Goal: Task Accomplishment & Management: Complete application form

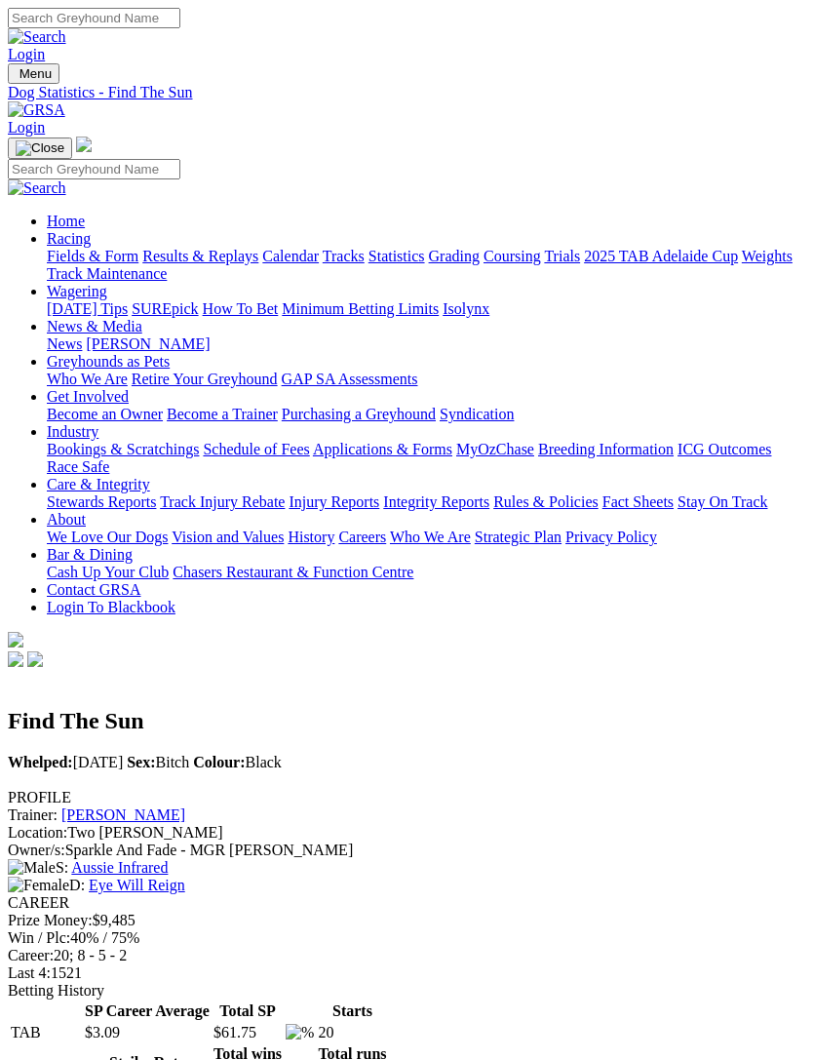
scroll to position [1177, 0]
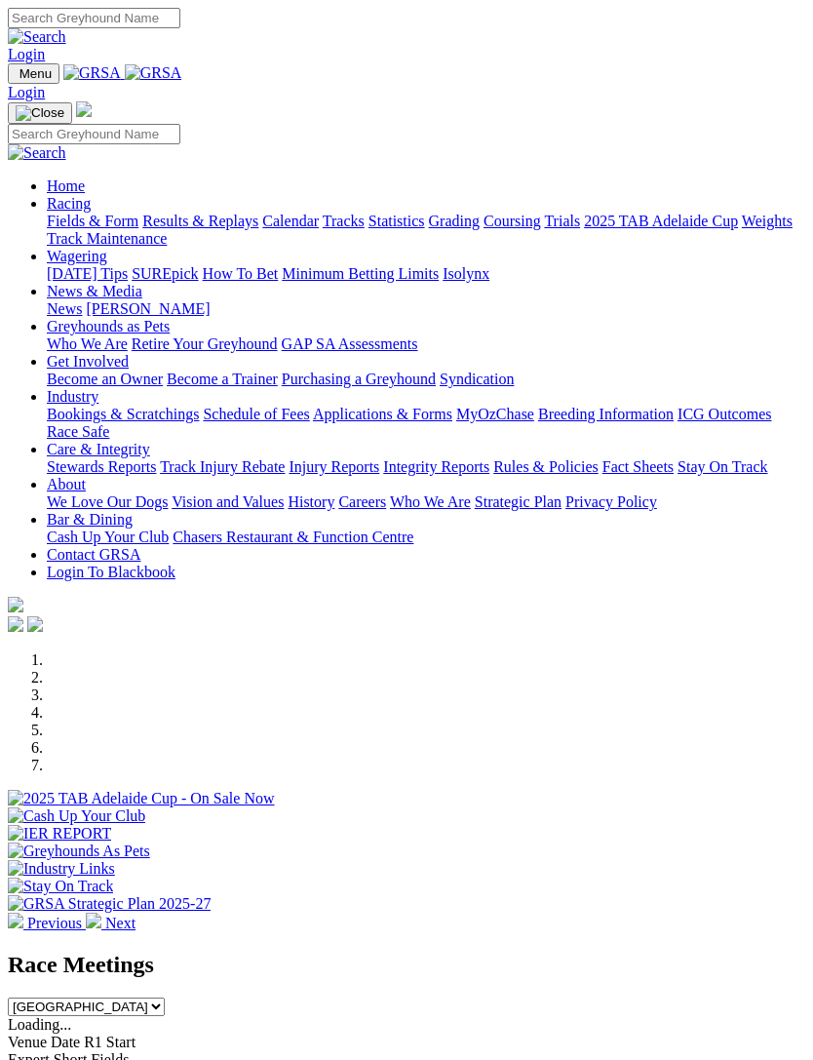
click at [91, 212] on link "Racing" at bounding box center [69, 203] width 44 height 17
click at [262, 229] on link "Calendar" at bounding box center [290, 221] width 57 height 17
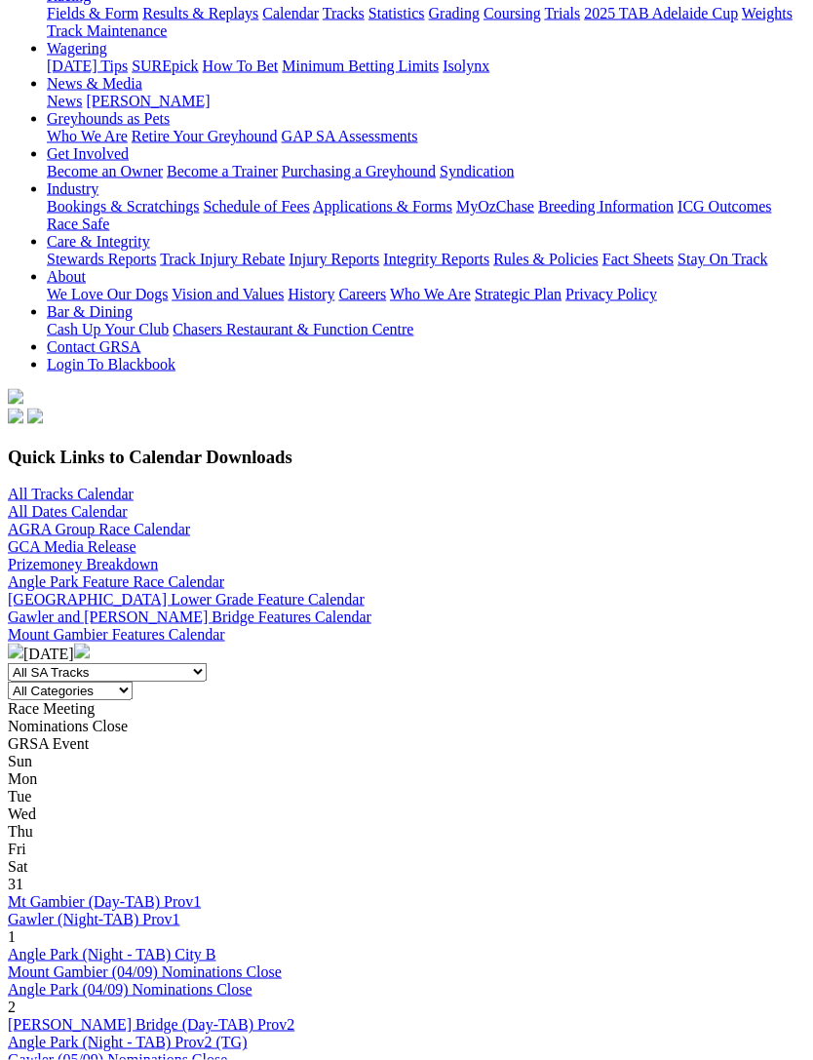
scroll to position [244, 0]
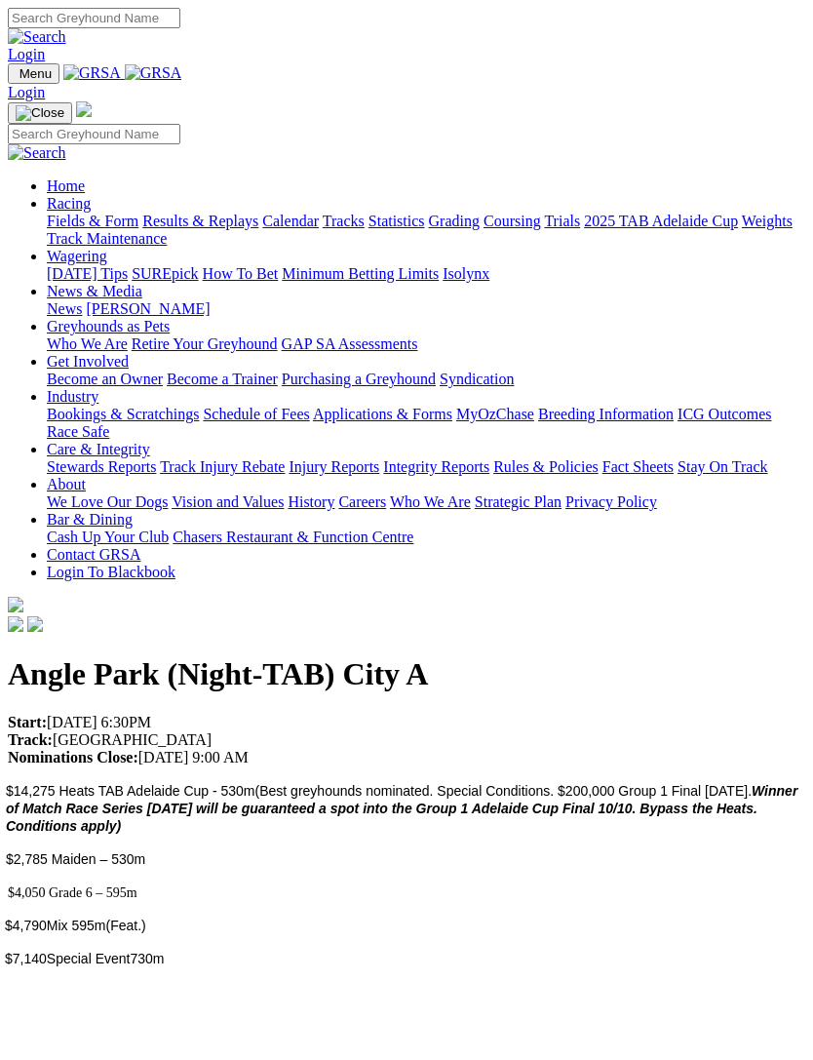
click at [16, 78] on img "Toggle navigation" at bounding box center [16, 78] width 0 height 0
click at [91, 212] on link "Racing" at bounding box center [69, 203] width 44 height 17
click at [99, 405] on link "Industry" at bounding box center [73, 396] width 52 height 17
click at [199, 422] on link "Bookings & Scratchings" at bounding box center [123, 414] width 152 height 17
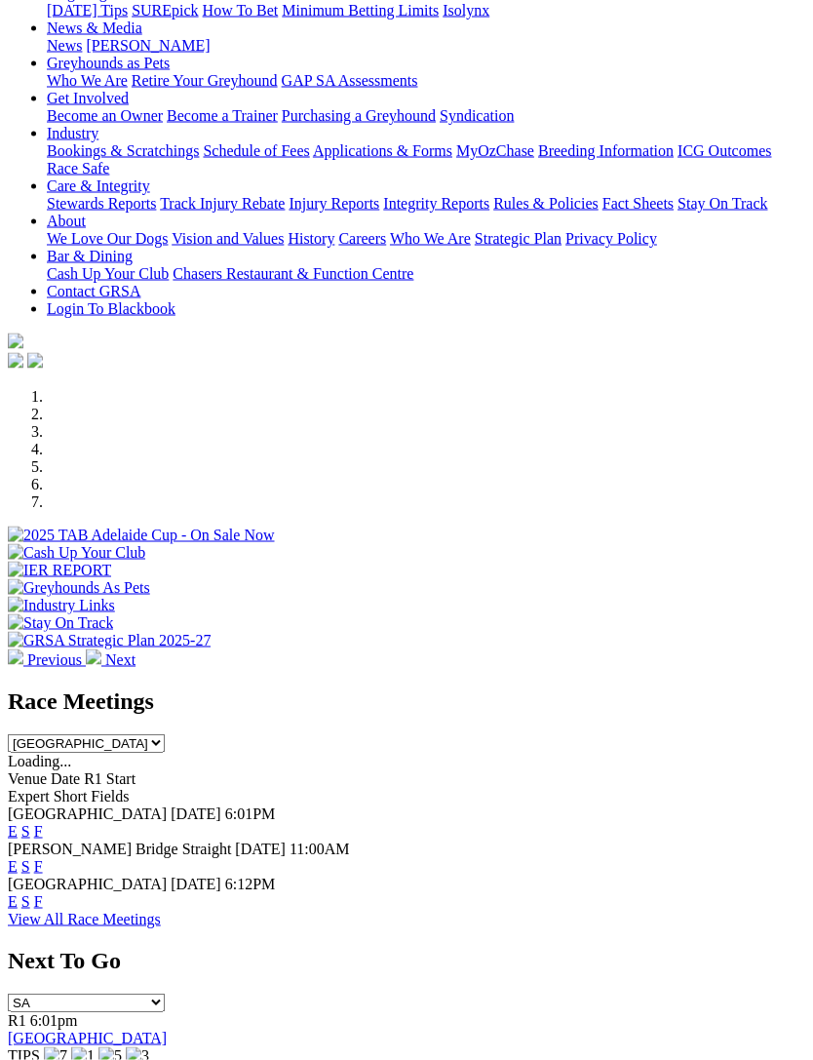
scroll to position [281, 0]
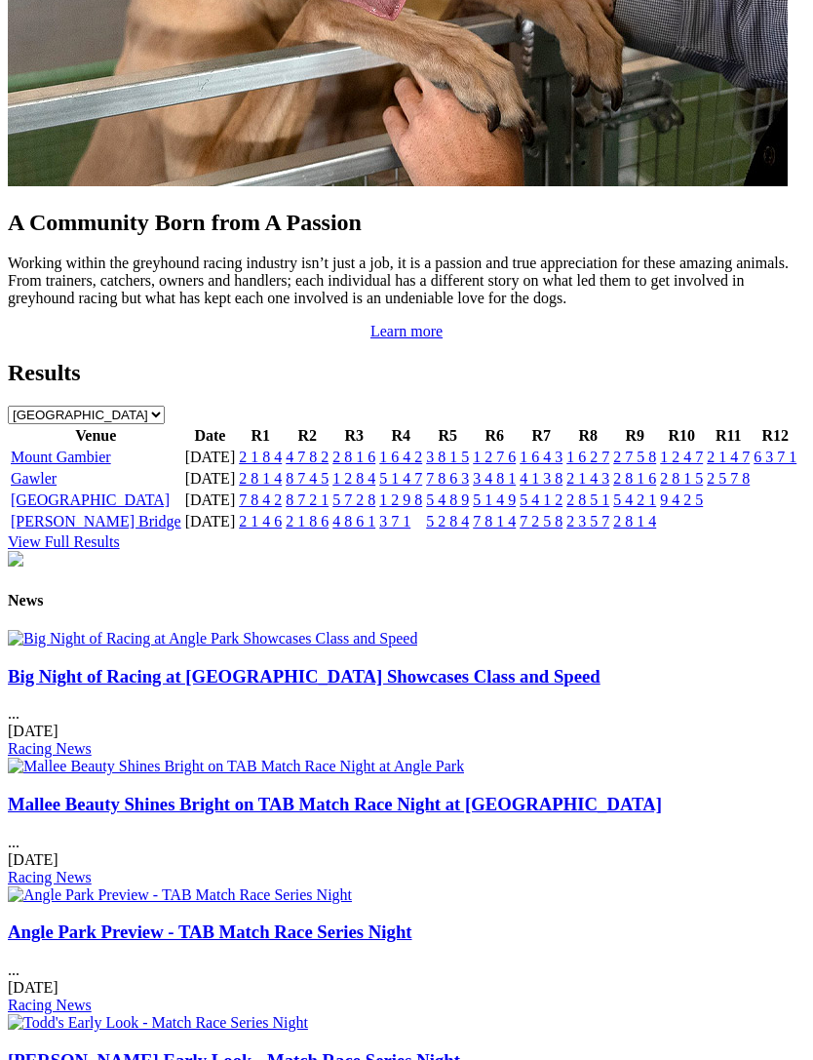
scroll to position [1803, 0]
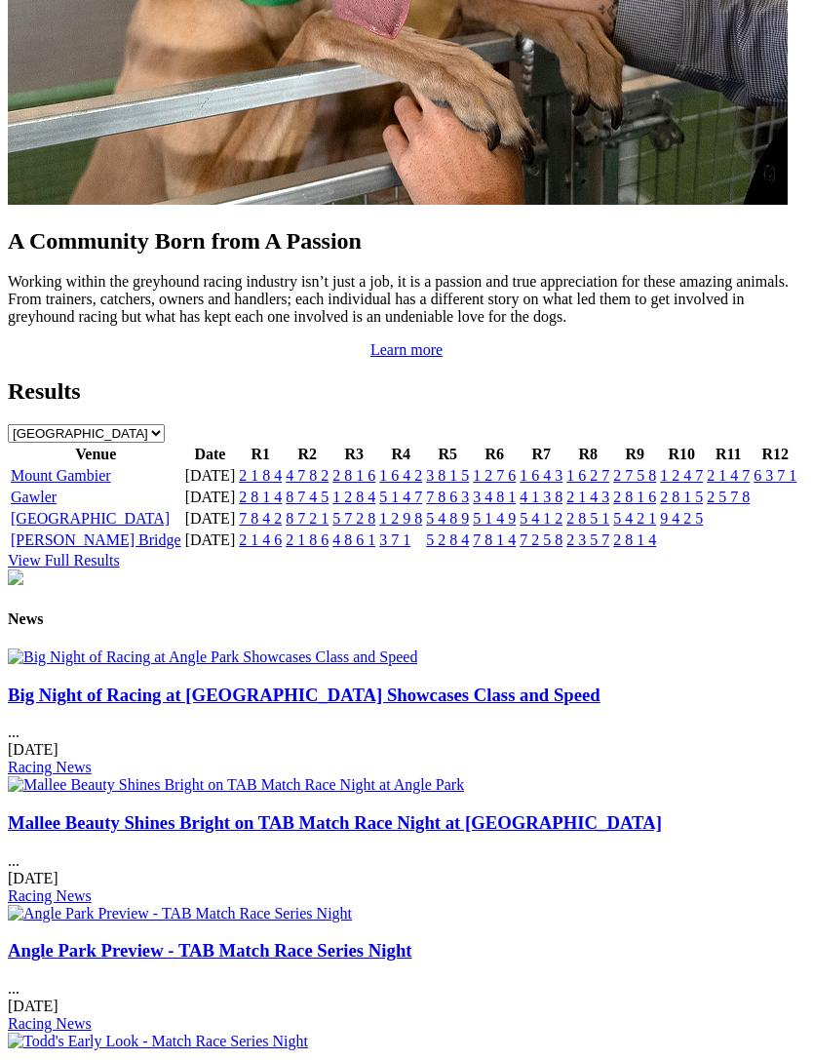
click at [37, 505] on link "Gawler" at bounding box center [34, 497] width 46 height 17
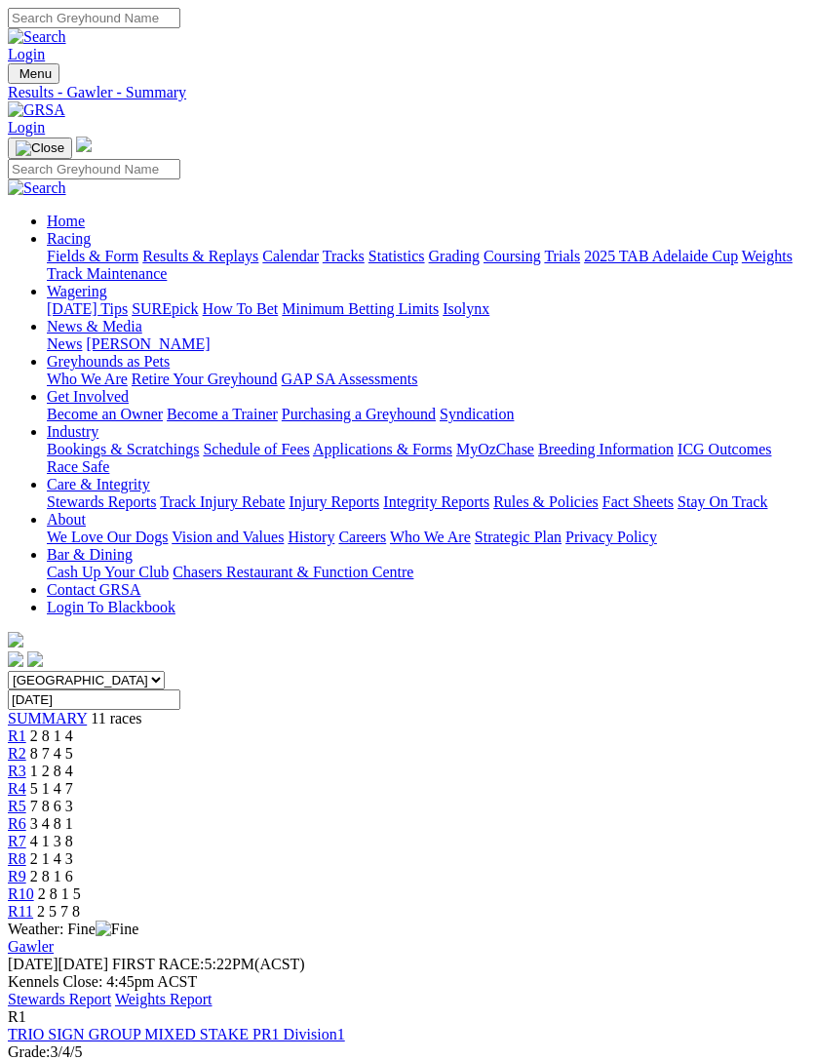
scroll to position [0, 20]
click at [33, 903] on span "R11" at bounding box center [20, 911] width 25 height 17
click at [81, 886] on span "2 8 1 5" at bounding box center [59, 894] width 43 height 17
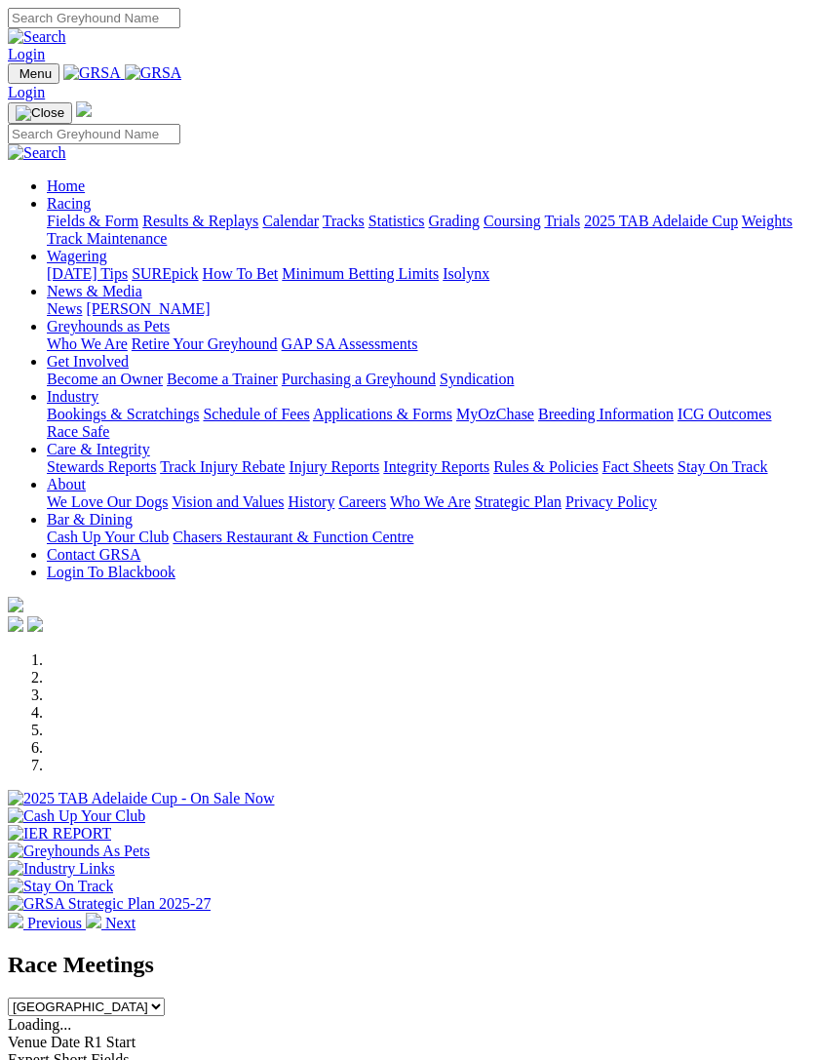
scroll to position [2051, 0]
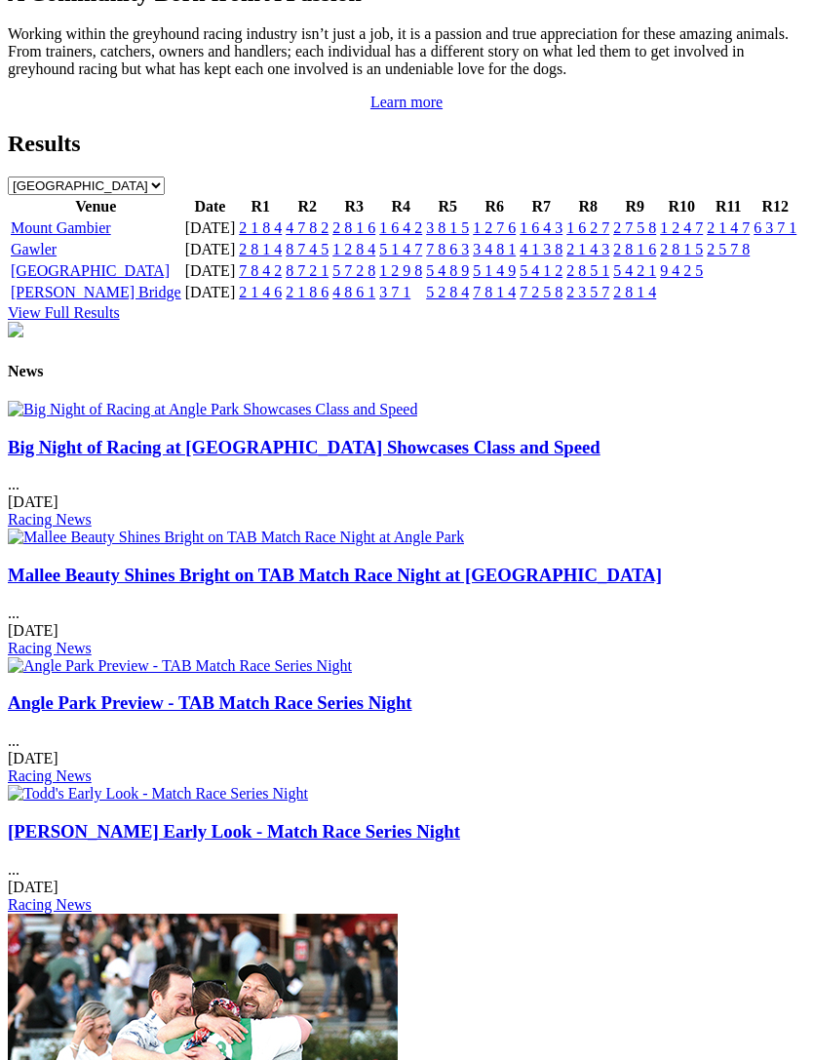
click at [120, 321] on link "View Full Results" at bounding box center [64, 312] width 112 height 17
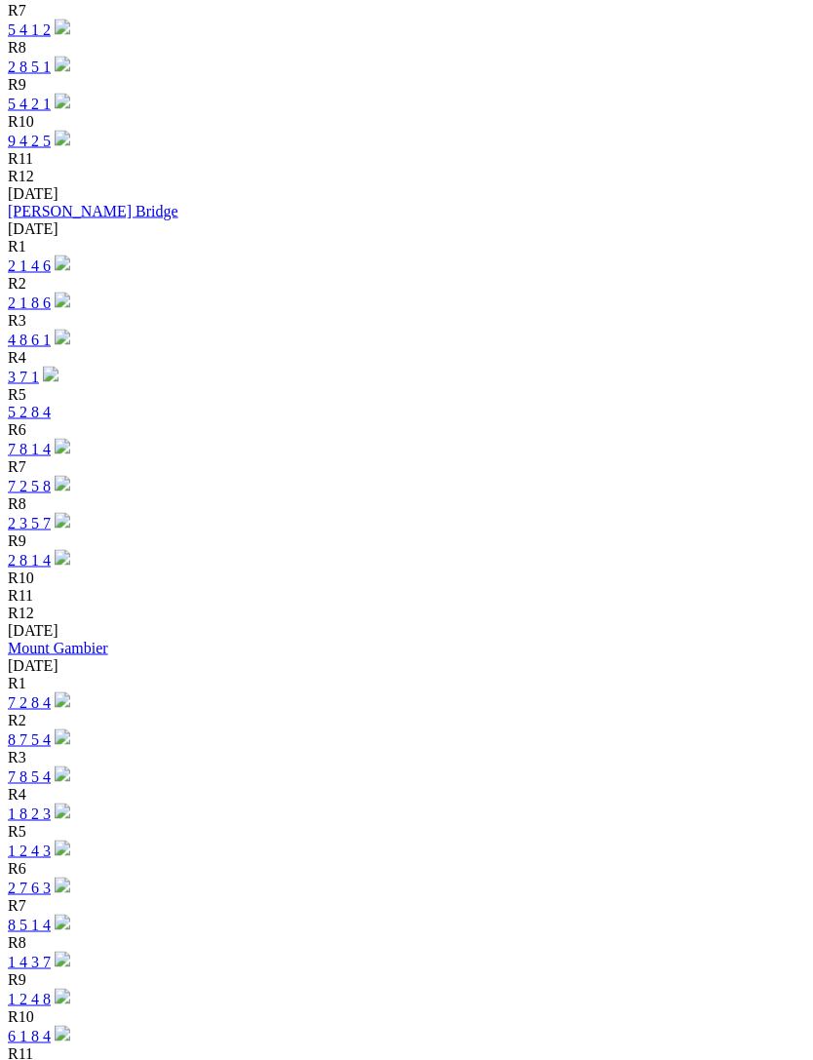
scroll to position [2223, 0]
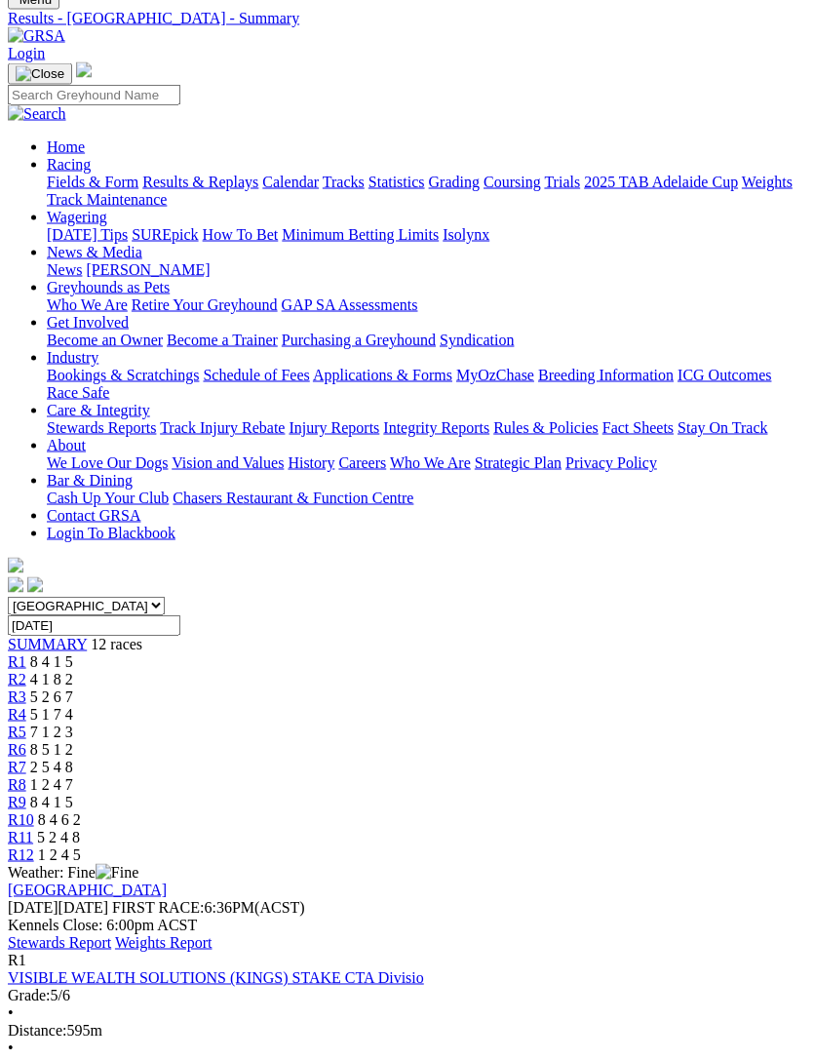
scroll to position [77, 0]
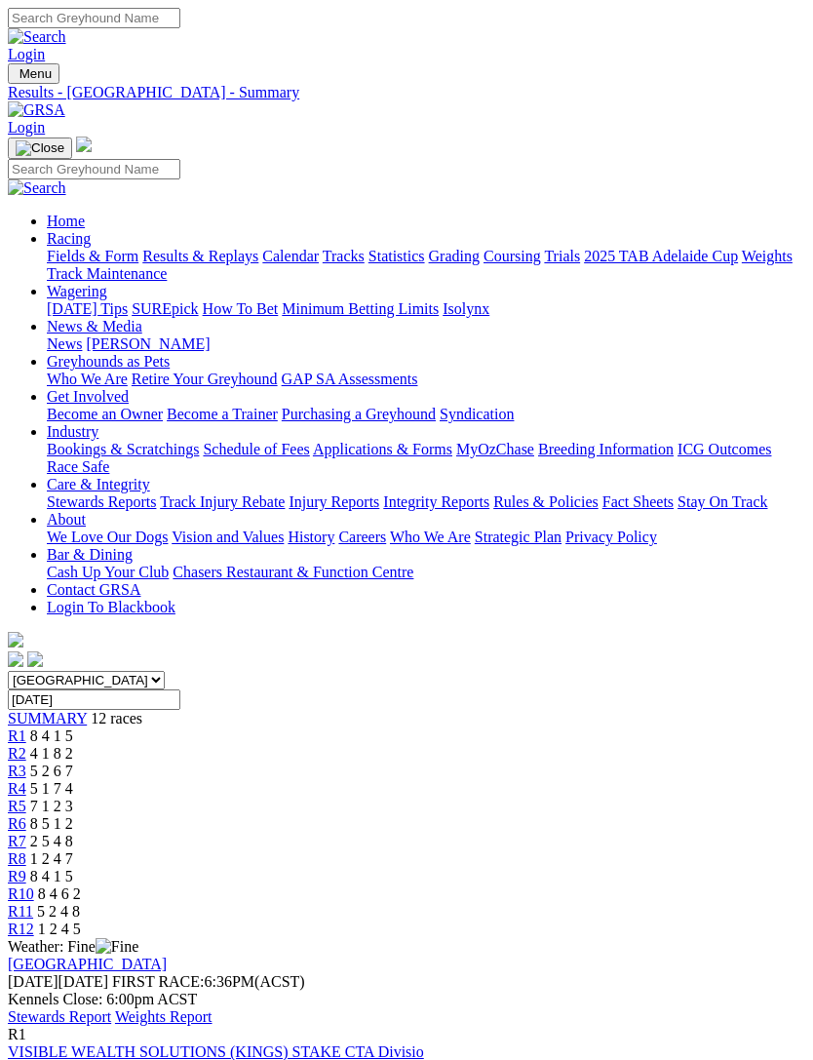
scroll to position [140, 0]
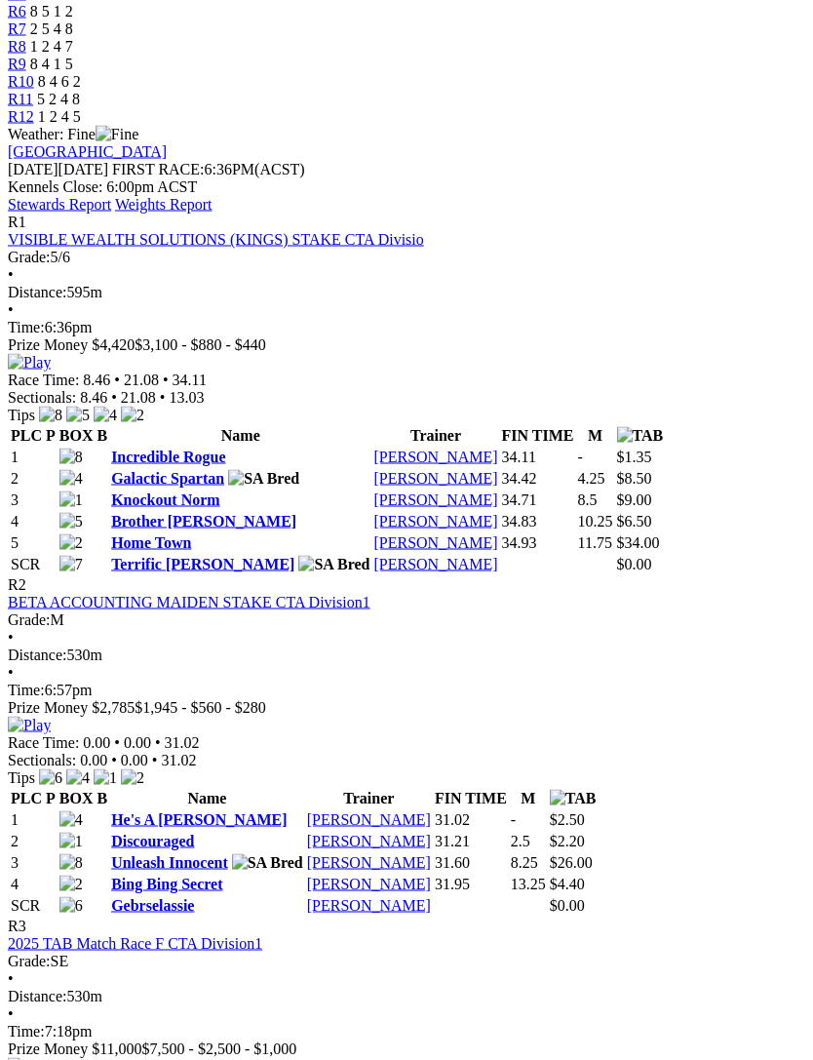
scroll to position [813, 0]
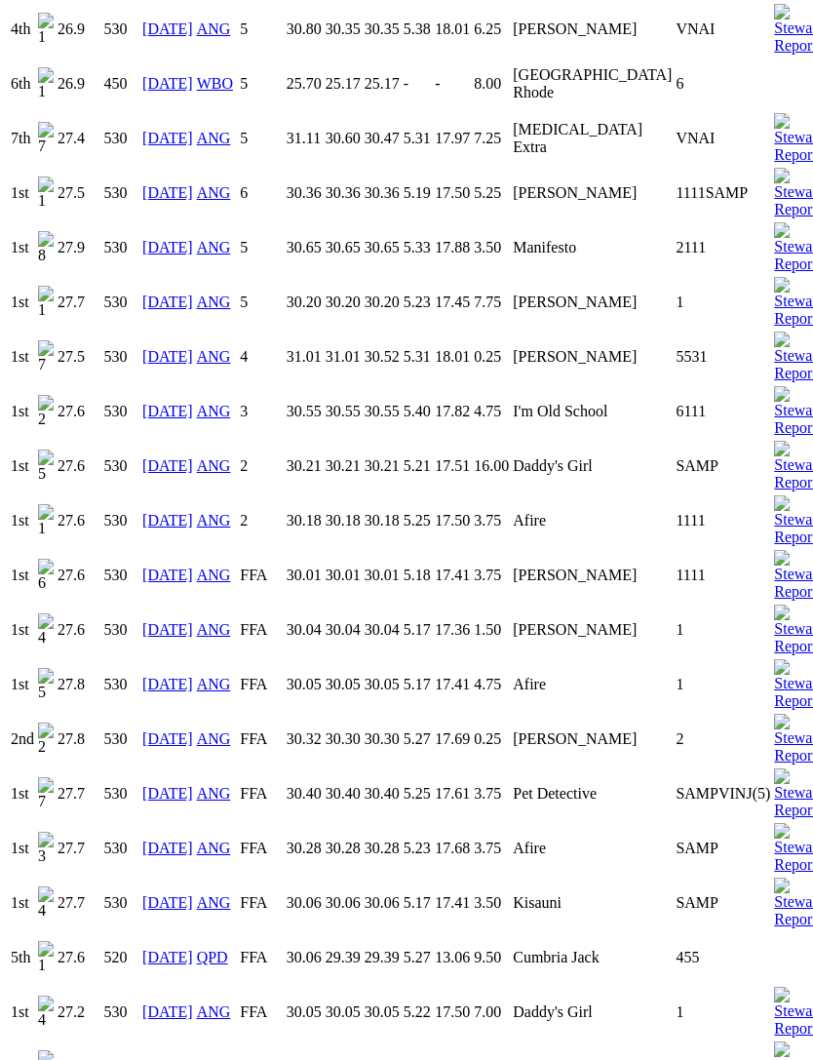
scroll to position [2209, 0]
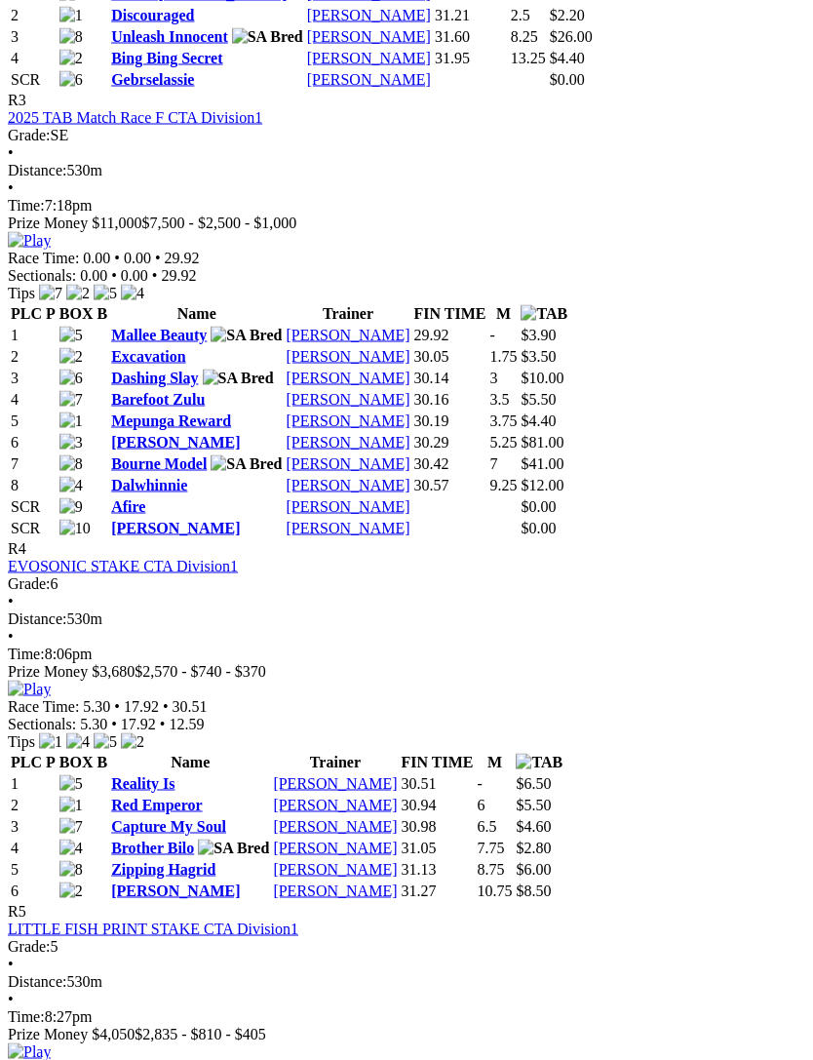
scroll to position [1640, 0]
click at [156, 774] on link "Reality Is" at bounding box center [142, 782] width 63 height 17
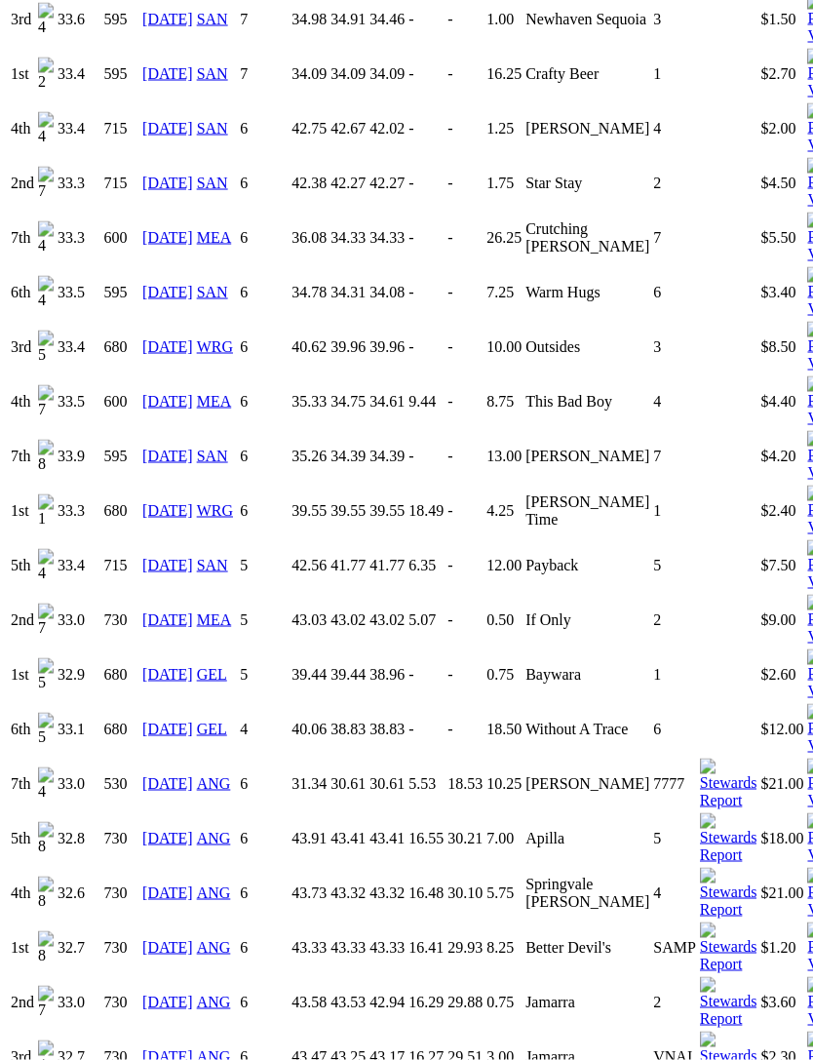
scroll to position [2390, 0]
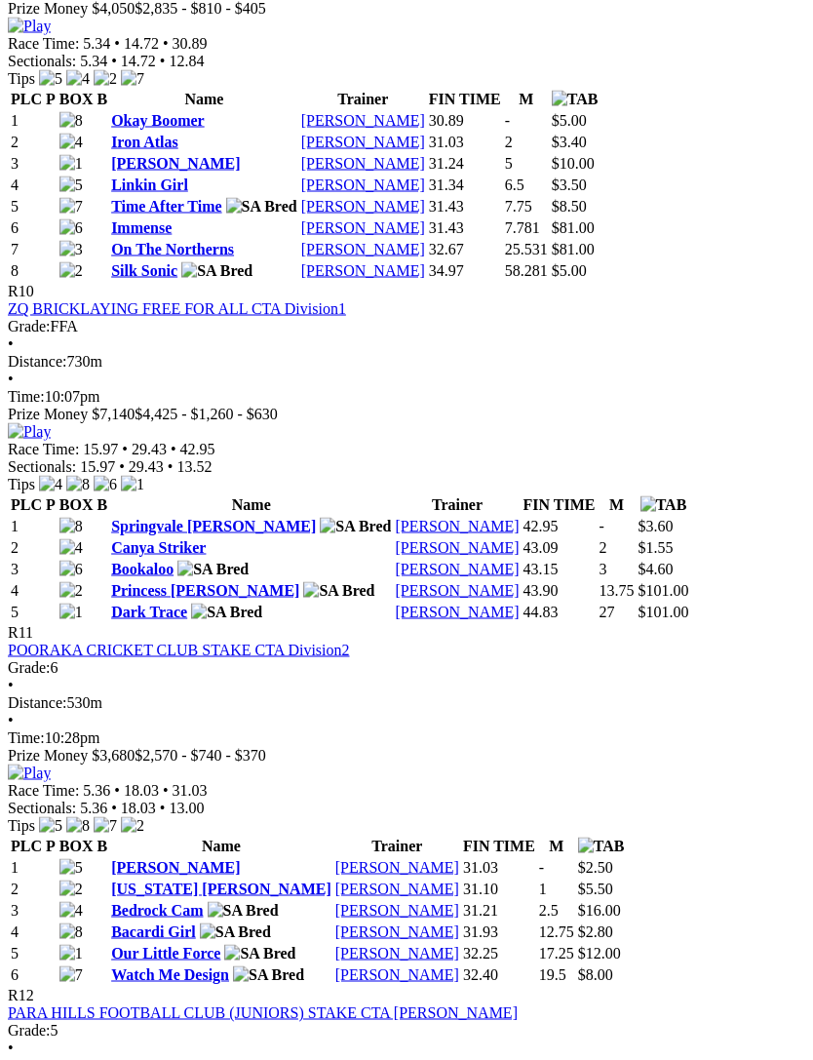
scroll to position [4373, 0]
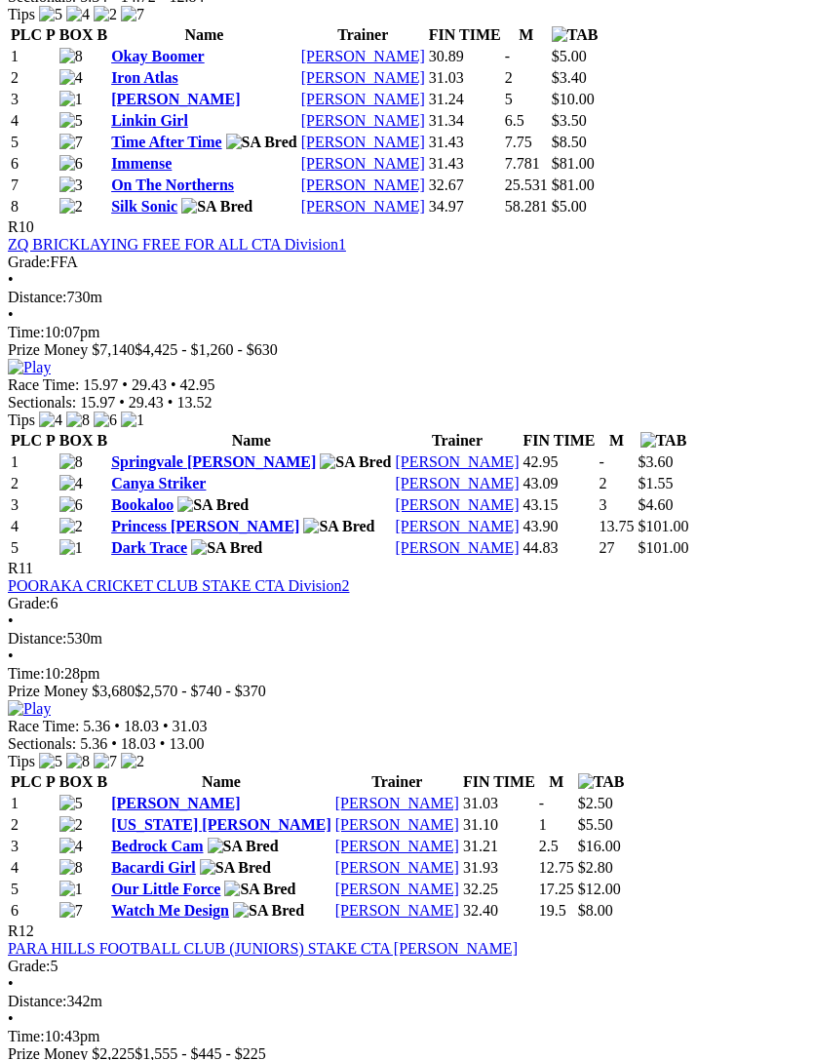
click at [146, 64] on link "Okay Boomer" at bounding box center [158, 56] width 94 height 17
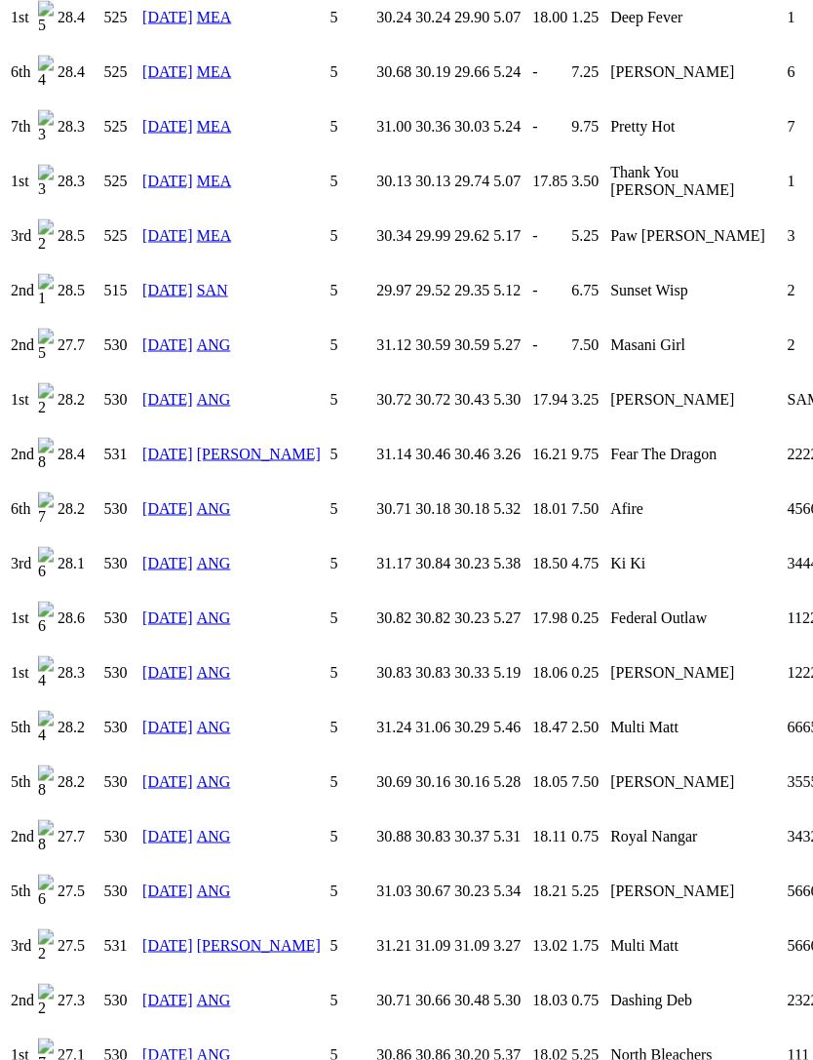
scroll to position [6684, 0]
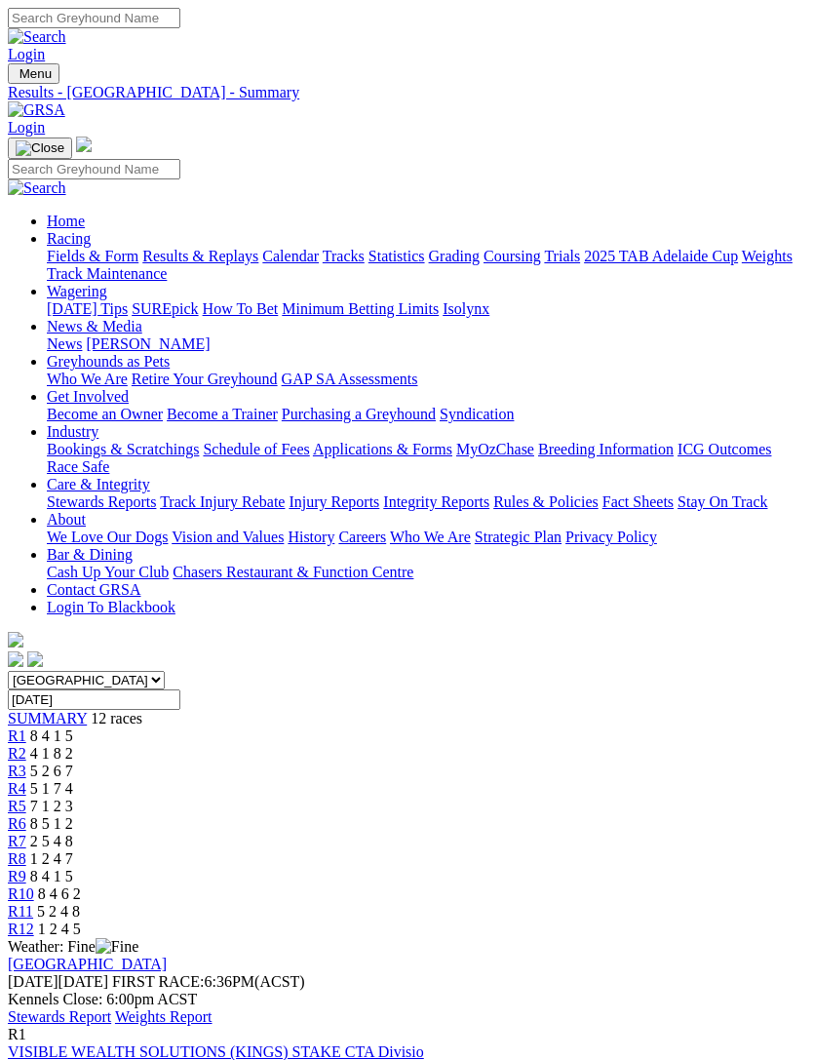
scroll to position [4436, 0]
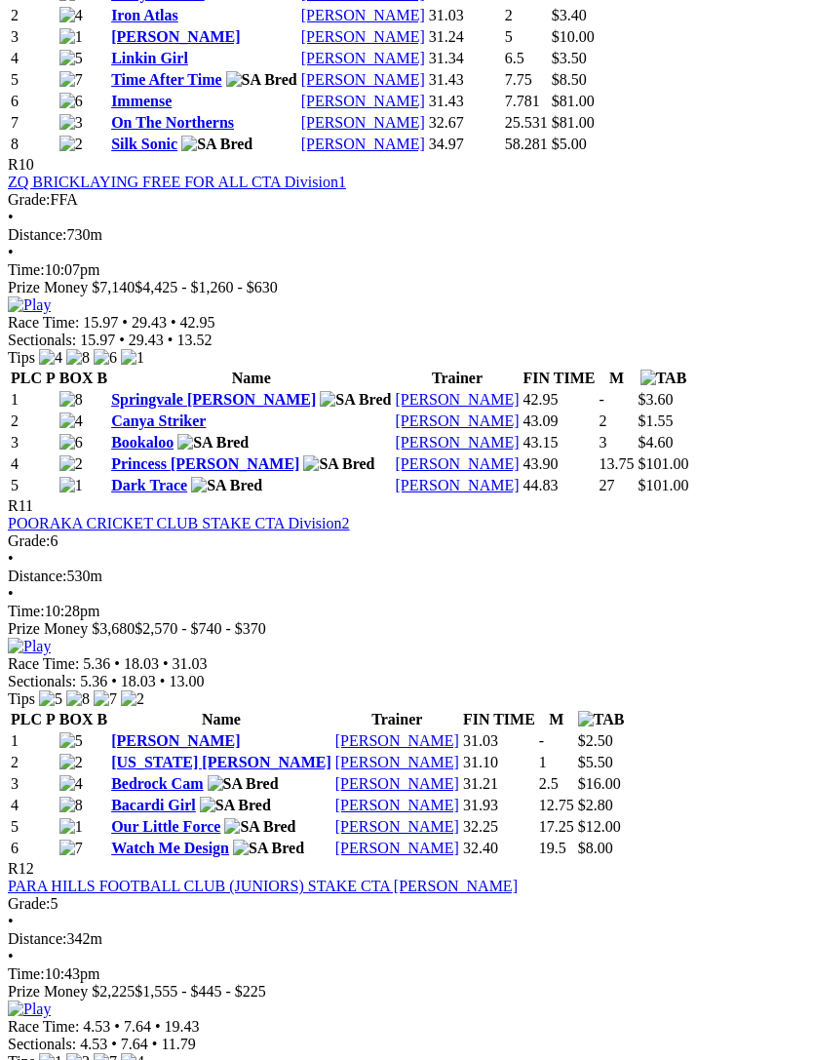
click at [137, 23] on link "Iron Atlas" at bounding box center [144, 15] width 67 height 17
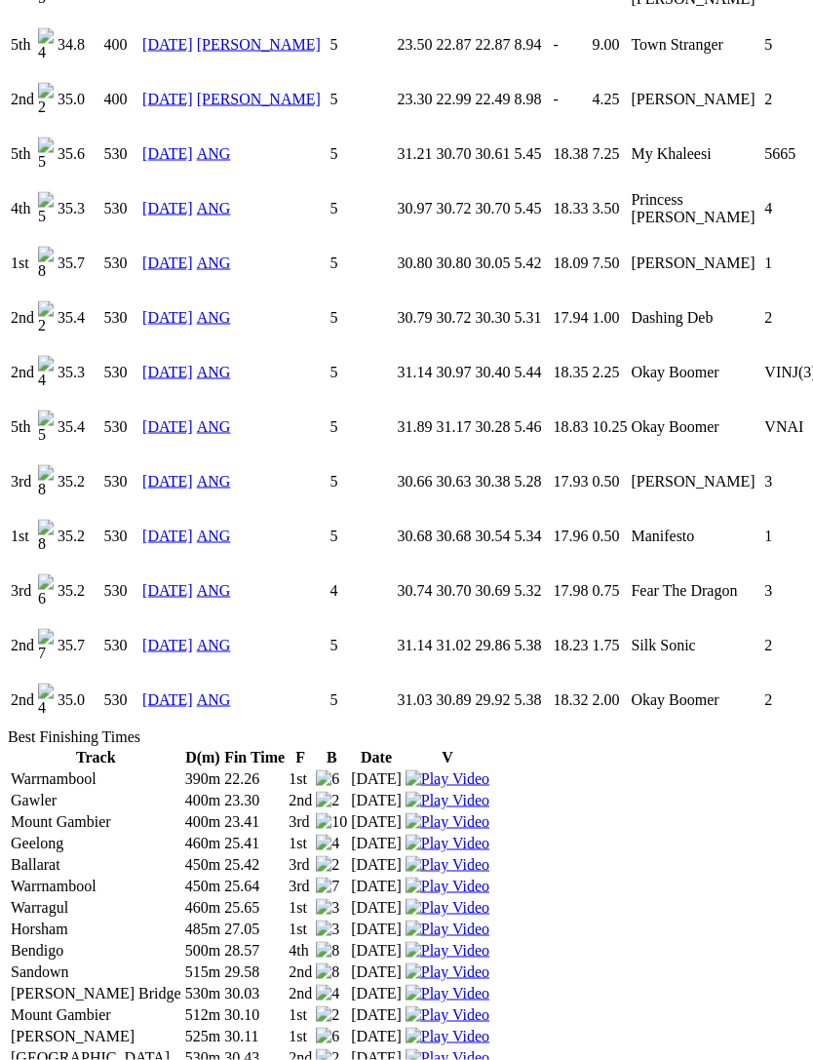
scroll to position [4222, 0]
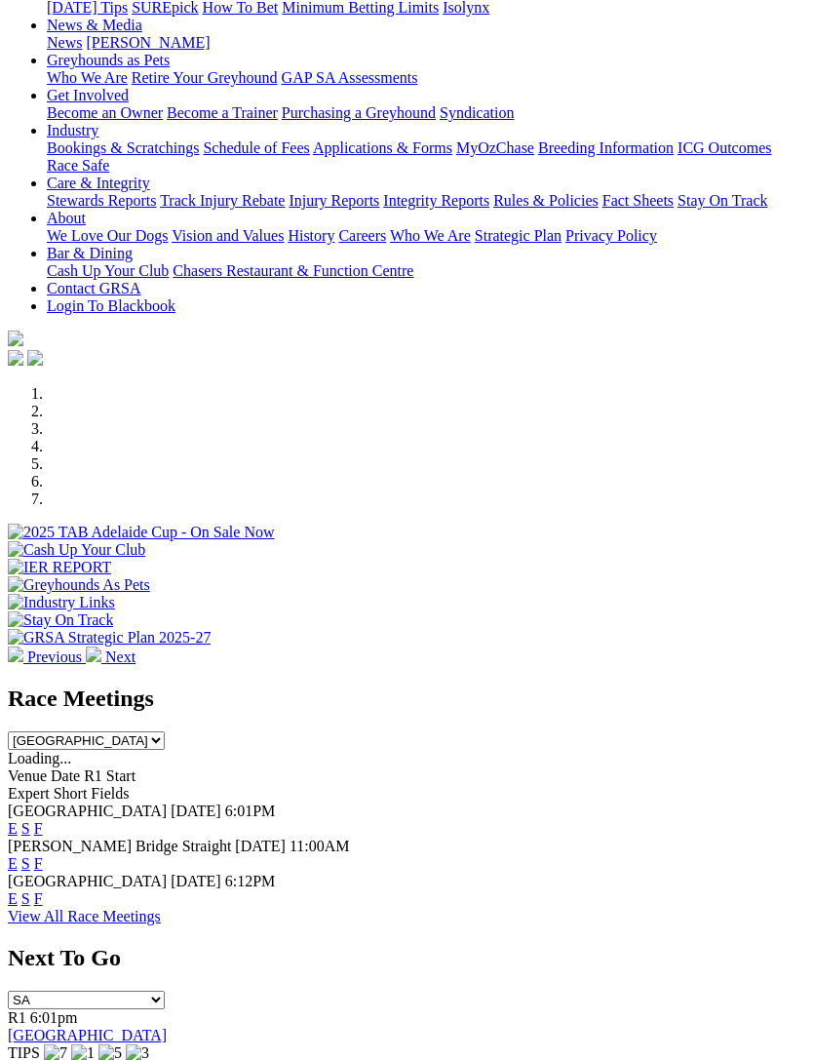
scroll to position [530, 0]
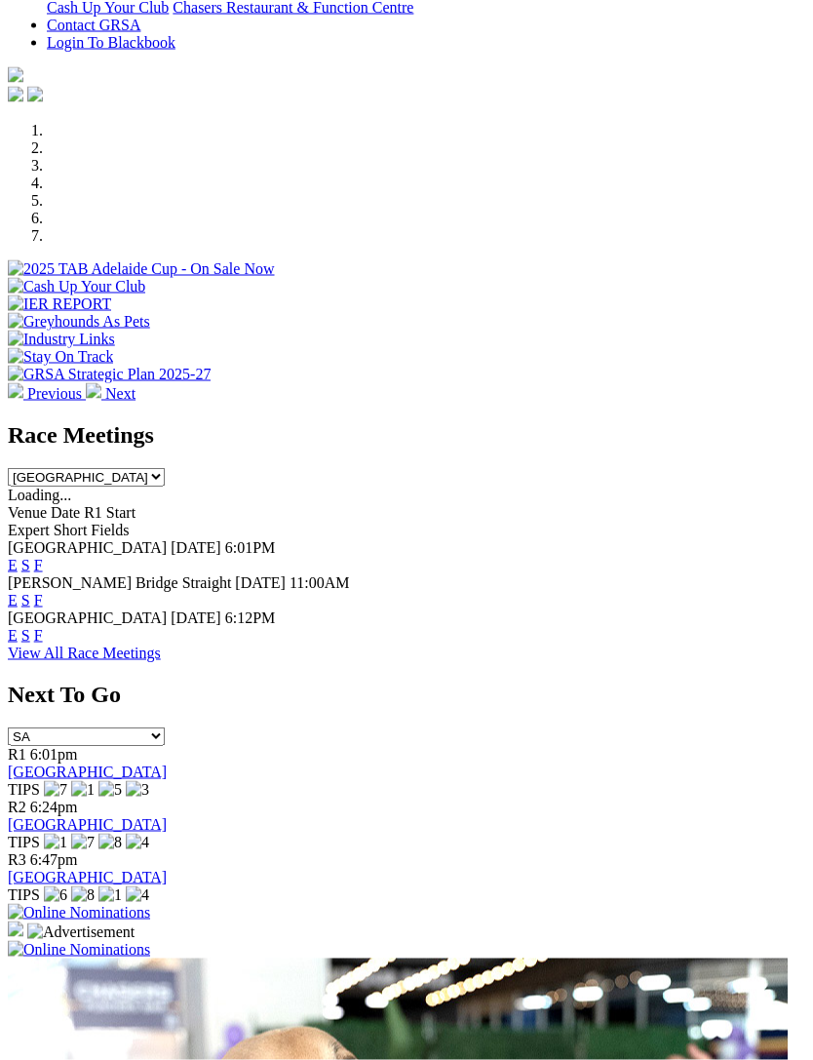
click at [150, 941] on img at bounding box center [79, 950] width 142 height 18
